Goal: Find specific page/section: Find specific page/section

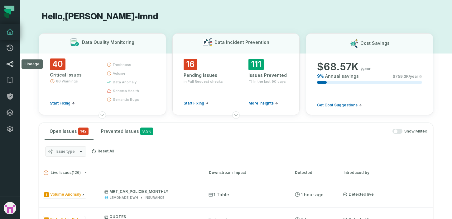
click at [9, 61] on icon at bounding box center [9, 63] width 7 height 7
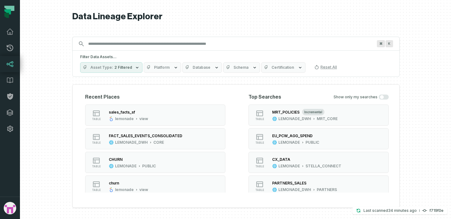
click at [120, 42] on input "Discovery Provider cmdk menu" at bounding box center [230, 44] width 292 height 10
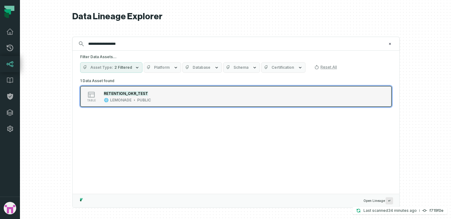
type input "**********"
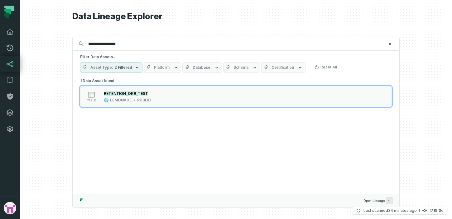
click at [163, 96] on div "table RETENTION_OKR_TEST LEMONADE PUBLIC" at bounding box center [159, 96] width 156 height 12
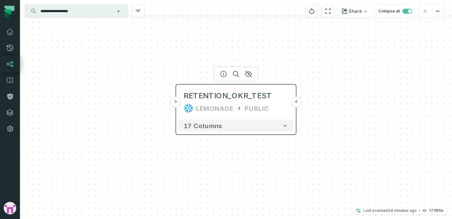
click at [294, 104] on button "+" at bounding box center [296, 102] width 11 height 11
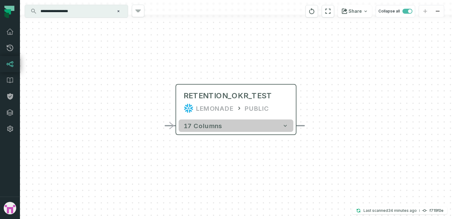
click at [269, 127] on button "17 columns" at bounding box center [236, 126] width 115 height 12
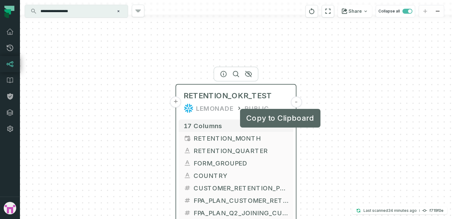
click at [294, 101] on button "-" at bounding box center [296, 102] width 11 height 11
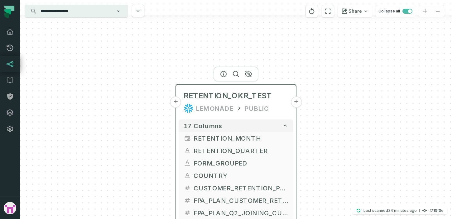
click at [298, 104] on button "+" at bounding box center [296, 102] width 11 height 11
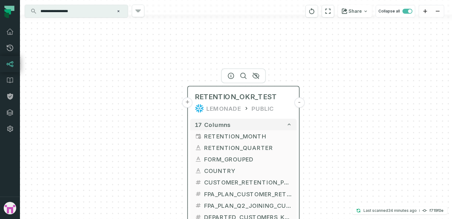
click at [186, 103] on button "+" at bounding box center [187, 103] width 10 height 10
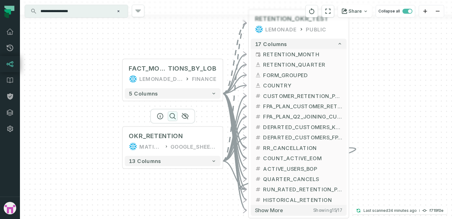
drag, startPoint x: 258, startPoint y: 124, endPoint x: 168, endPoint y: 112, distance: 91.5
click at [168, 112] on button "button" at bounding box center [173, 116] width 10 height 10
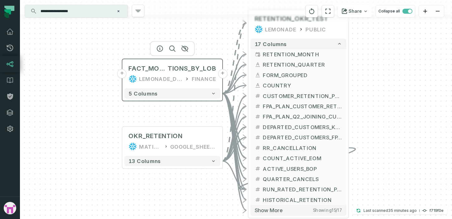
click at [124, 73] on button "+" at bounding box center [121, 73] width 9 height 9
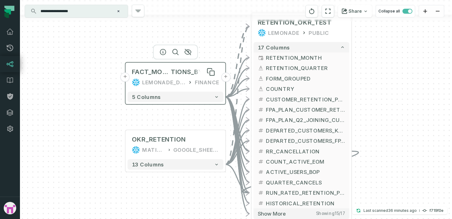
click at [179, 73] on span "TIONS_BY_LOB" at bounding box center [195, 72] width 48 height 8
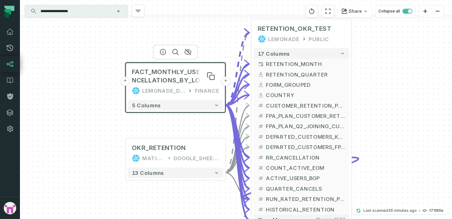
click at [179, 77] on span "FACT_MONTHLY_USER_CANCELLATIONS_BY_LOB" at bounding box center [176, 76] width 88 height 17
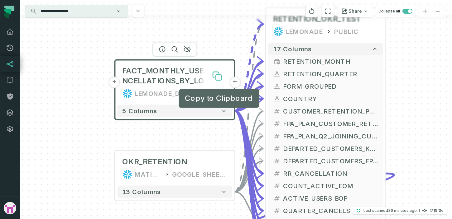
click at [221, 78] on icon at bounding box center [218, 77] width 5 height 5
